Goal: Contribute content: Contribute content

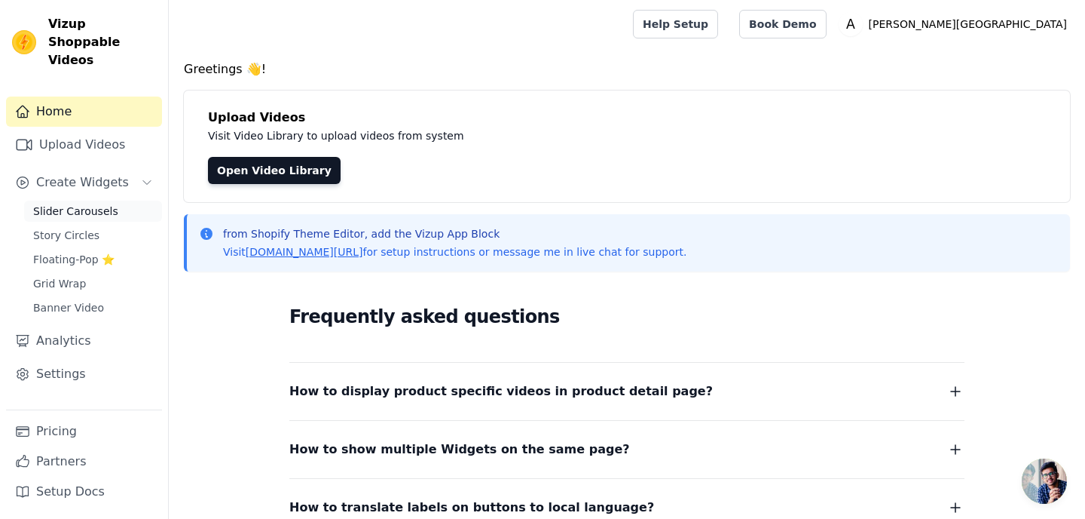
click at [97, 203] on span "Slider Carousels" at bounding box center [75, 210] width 85 height 15
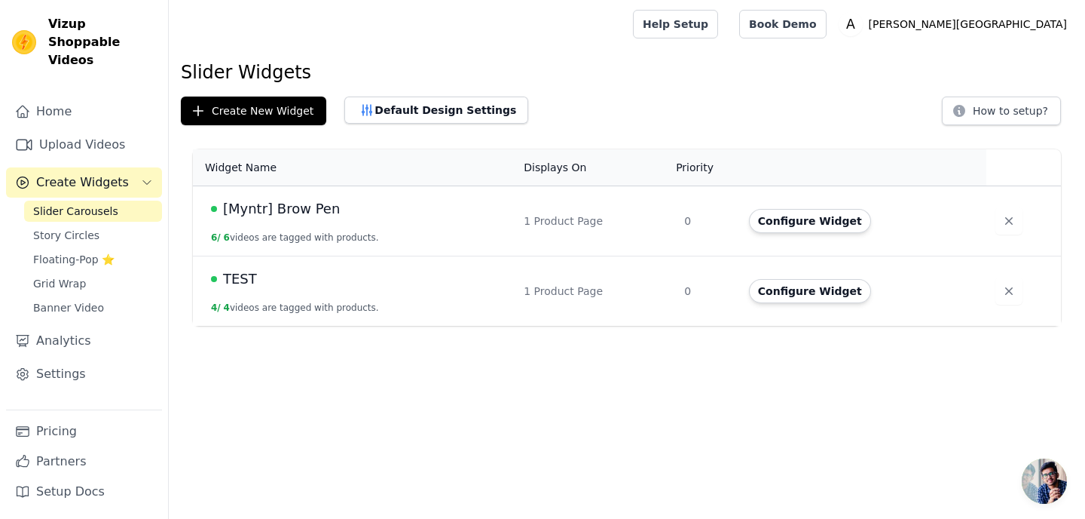
click at [246, 282] on span "TEST" at bounding box center [240, 278] width 34 height 21
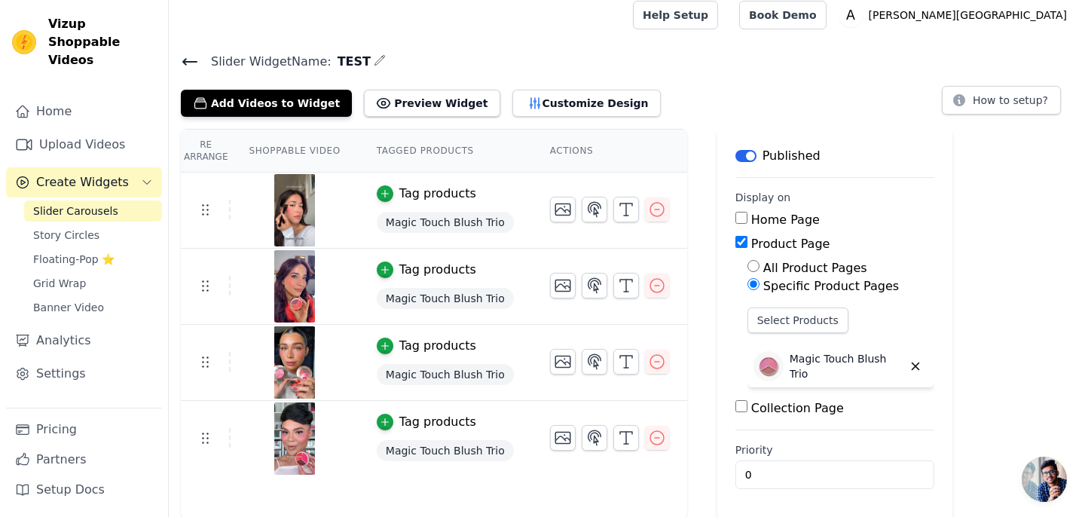
scroll to position [11, 0]
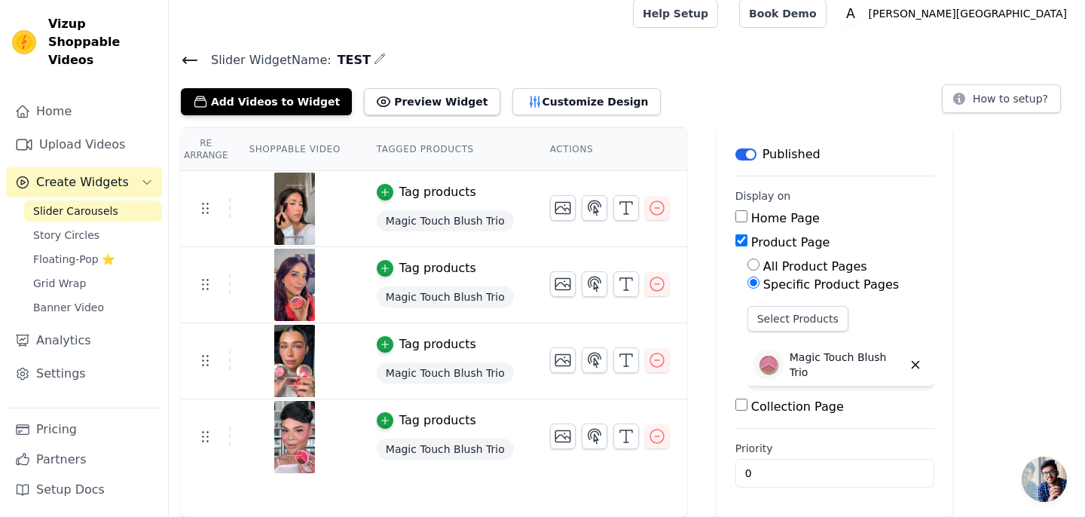
click at [196, 63] on icon at bounding box center [190, 60] width 18 height 18
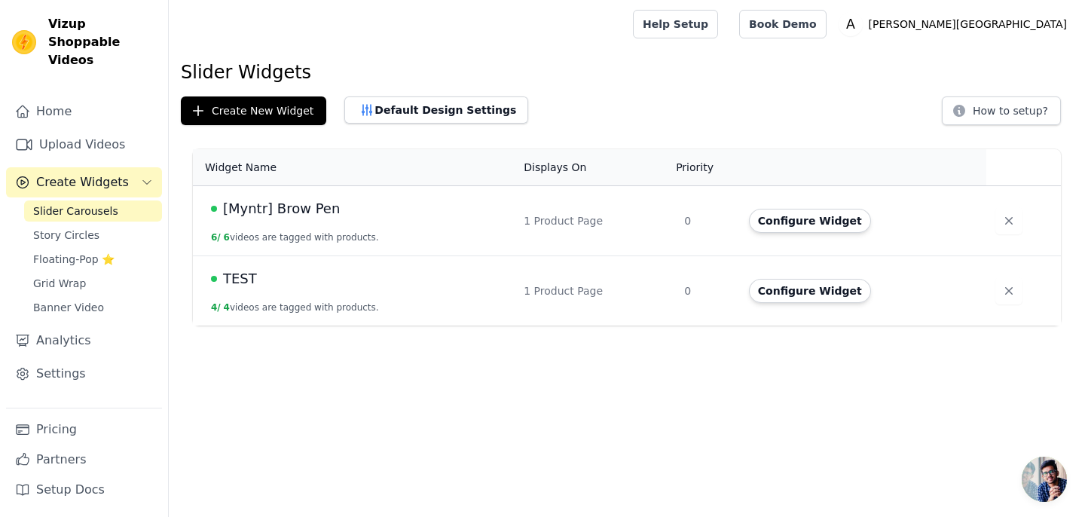
click at [109, 203] on span "Slider Carousels" at bounding box center [75, 210] width 85 height 15
click at [124, 225] on link "Story Circles" at bounding box center [93, 235] width 138 height 21
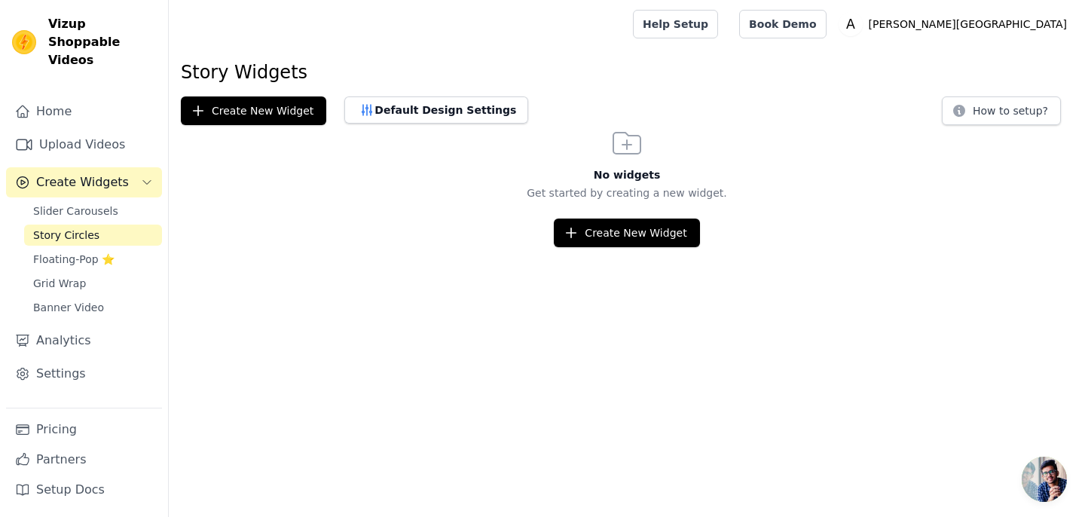
click at [111, 173] on span "Create Widgets" at bounding box center [82, 182] width 93 height 18
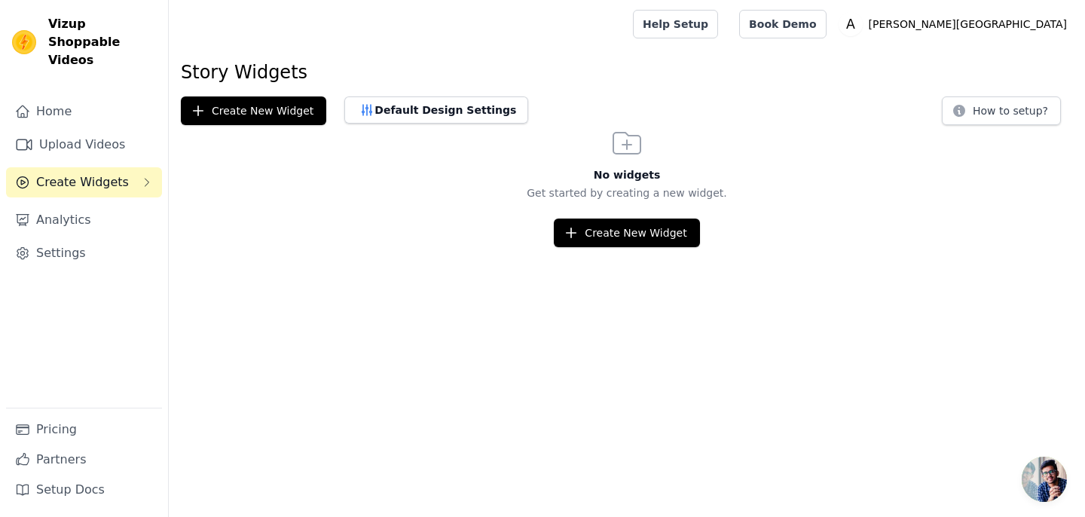
drag, startPoint x: 119, startPoint y: 171, endPoint x: 117, endPoint y: 152, distance: 19.0
click at [119, 173] on span "Create Widgets" at bounding box center [82, 182] width 93 height 18
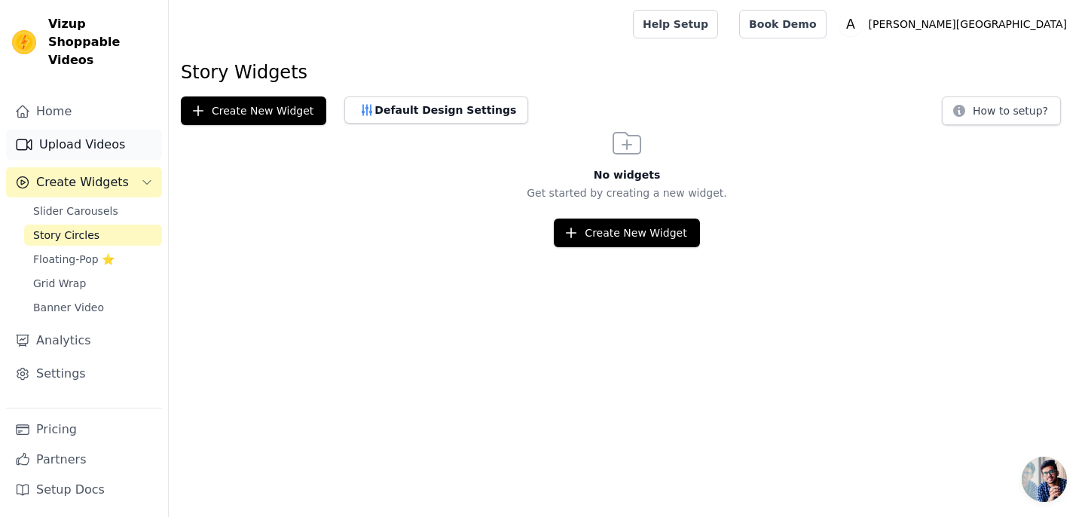
click at [115, 130] on link "Upload Videos" at bounding box center [84, 145] width 156 height 30
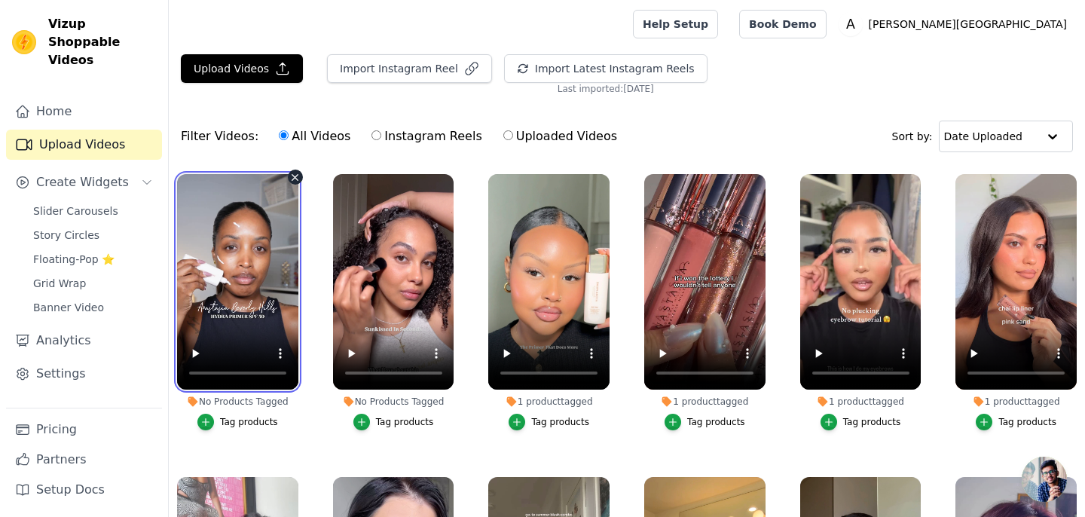
click at [274, 257] on video at bounding box center [237, 282] width 121 height 216
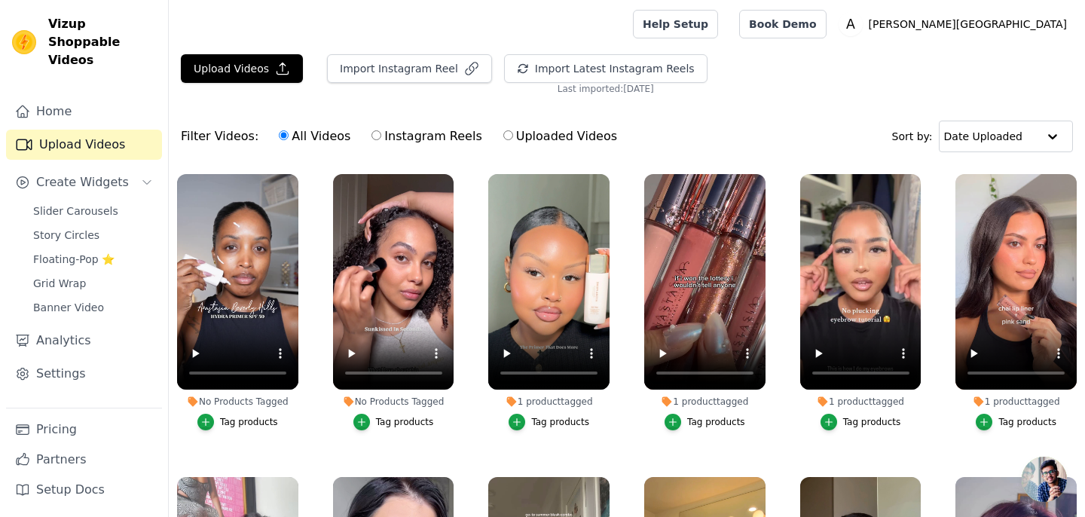
click at [231, 421] on div "Tag products" at bounding box center [249, 422] width 58 height 12
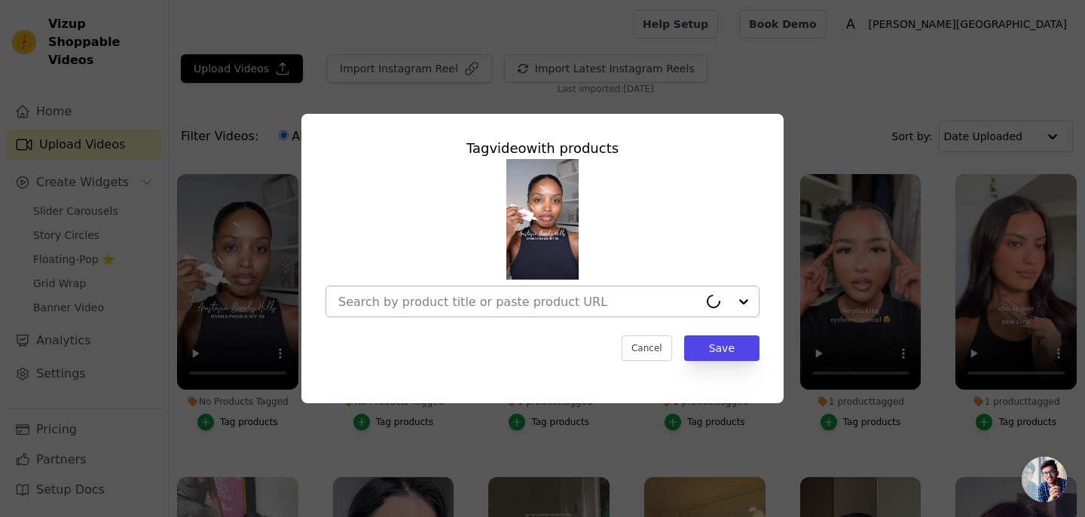
click at [439, 301] on input "No Products Tagged Tag video with products Cancel Save Tag products" at bounding box center [518, 302] width 360 height 14
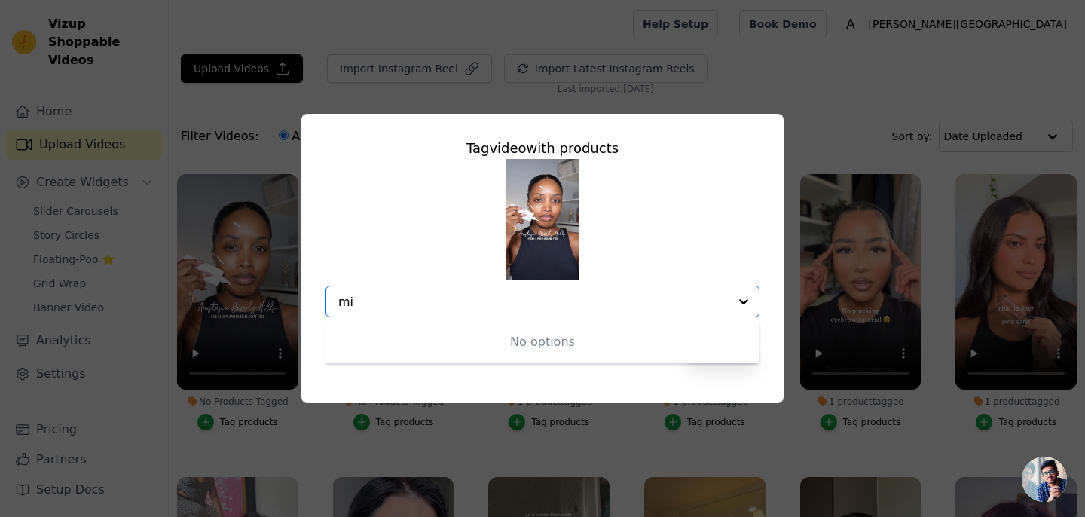
type input "m"
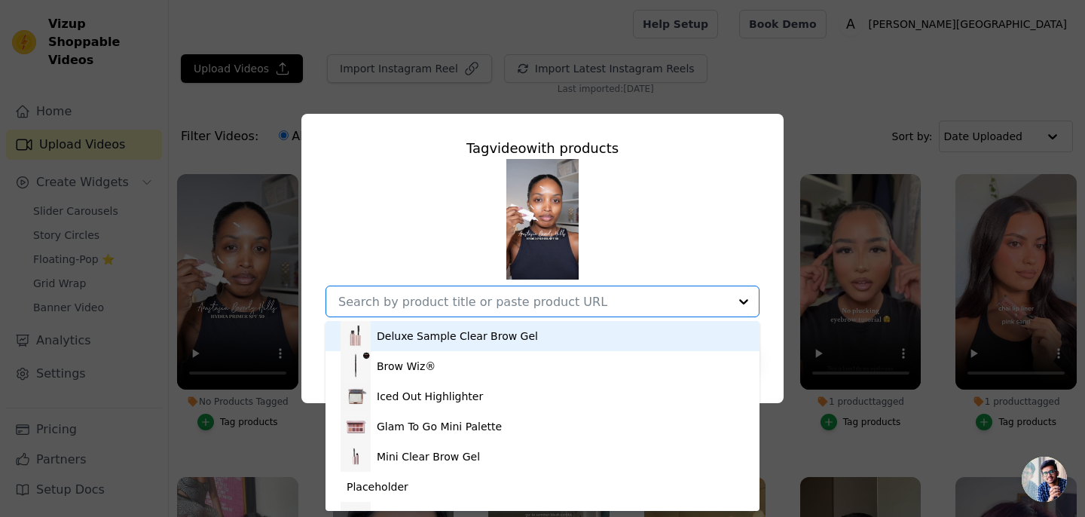
click at [885, 114] on div "Tag video with products Deluxe Sample Clear Brow Gel Brow Wiz® Iced Out Highlig…" at bounding box center [542, 259] width 1037 height 338
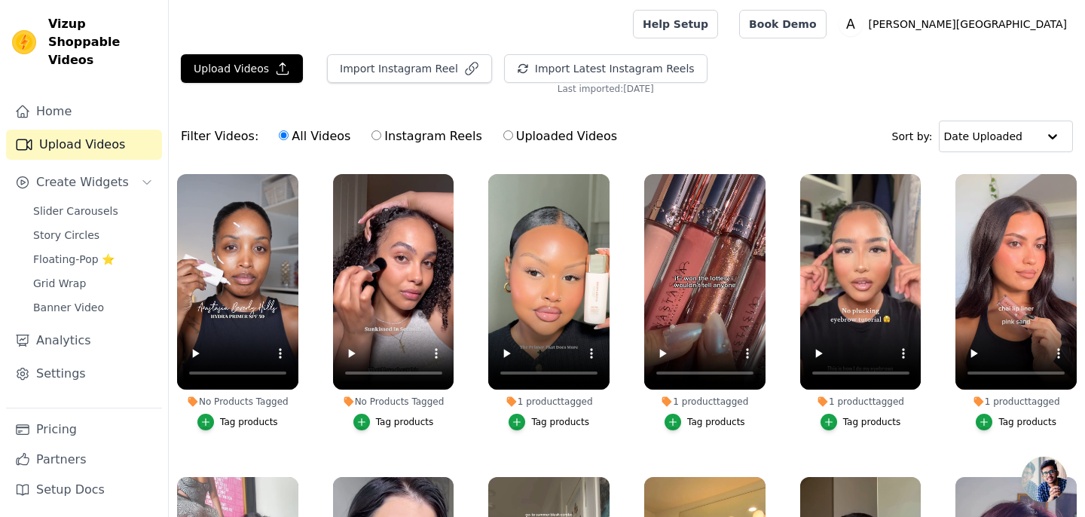
click at [531, 141] on label "Uploaded Videos" at bounding box center [560, 137] width 115 height 20
click at [513, 140] on input "Uploaded Videos" at bounding box center [508, 135] width 10 height 10
radio input "true"
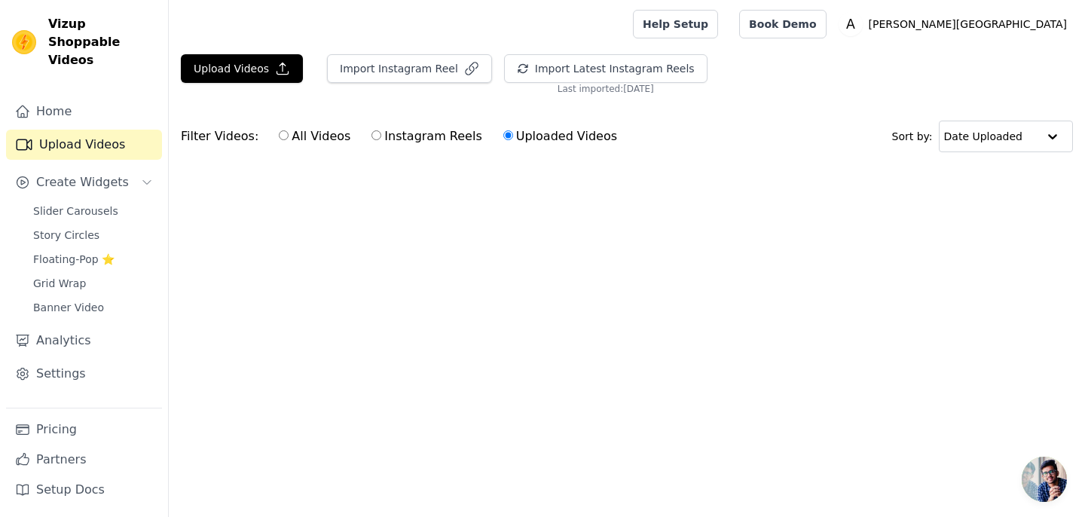
click at [323, 142] on label "All Videos" at bounding box center [314, 137] width 73 height 20
click at [289, 140] on input "All Videos" at bounding box center [284, 135] width 10 height 10
radio input "true"
